Goal: Information Seeking & Learning: Learn about a topic

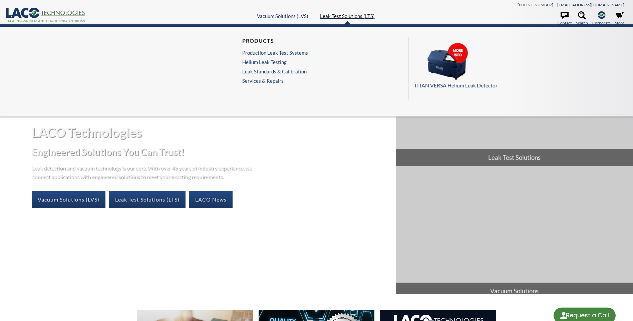
select select "Language Translate Widget"
click at [346, 14] on link "Leak Test Solutions (LTS)" at bounding box center [347, 16] width 55 height 6
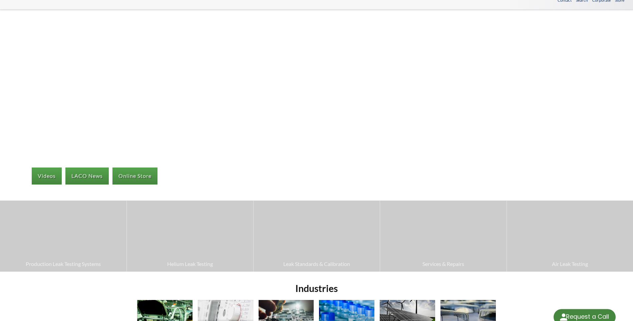
select select "Language Translate Widget"
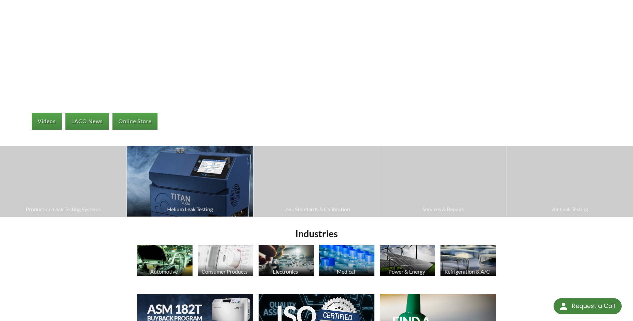
scroll to position [100, 0]
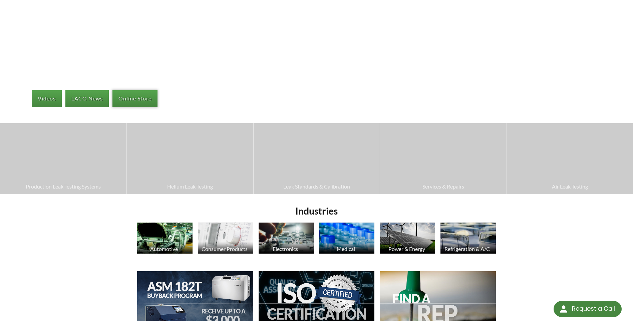
click at [126, 96] on link "Online Store" at bounding box center [135, 98] width 45 height 17
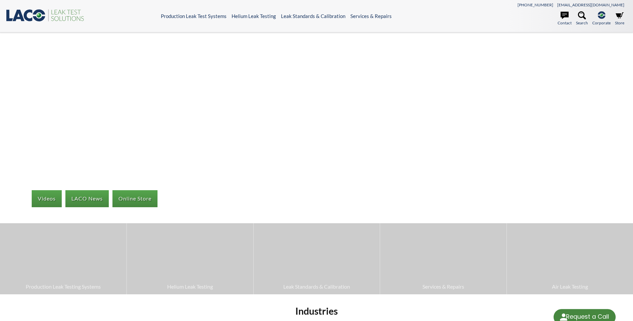
select select "Language Translate Widget"
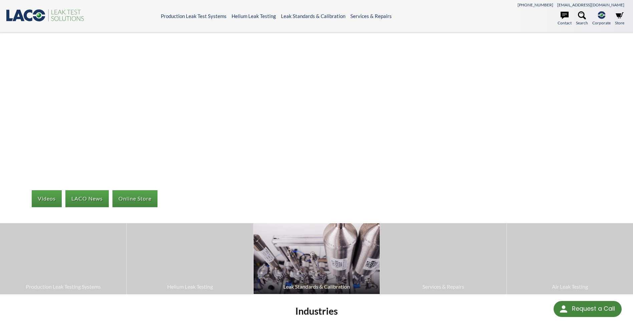
click at [358, 249] on img at bounding box center [317, 258] width 126 height 71
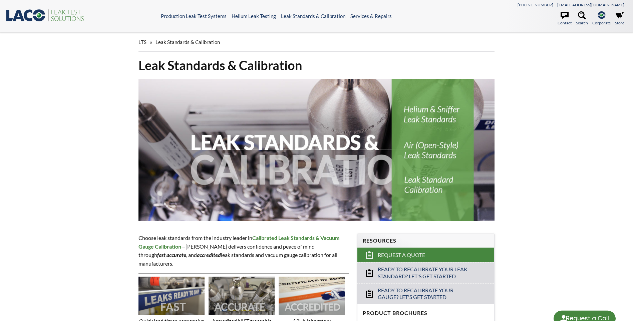
select select "Language Translate Widget"
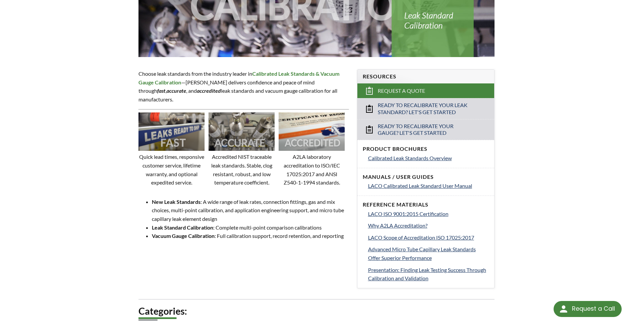
scroll to position [167, 0]
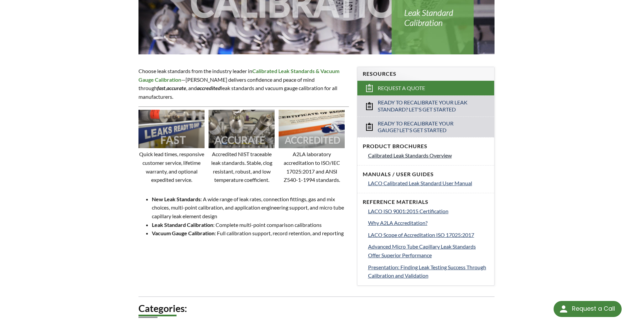
click at [434, 154] on span "Calibrated Leak Standards Overview" at bounding box center [410, 155] width 84 height 6
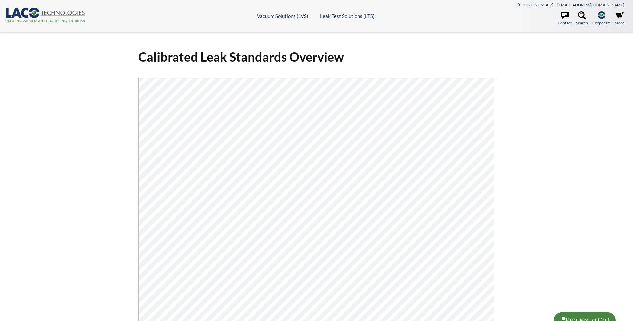
select select "Language Translate Widget"
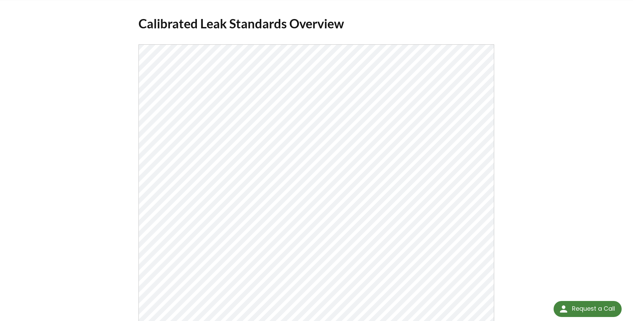
scroll to position [67, 0]
